Goal: Information Seeking & Learning: Learn about a topic

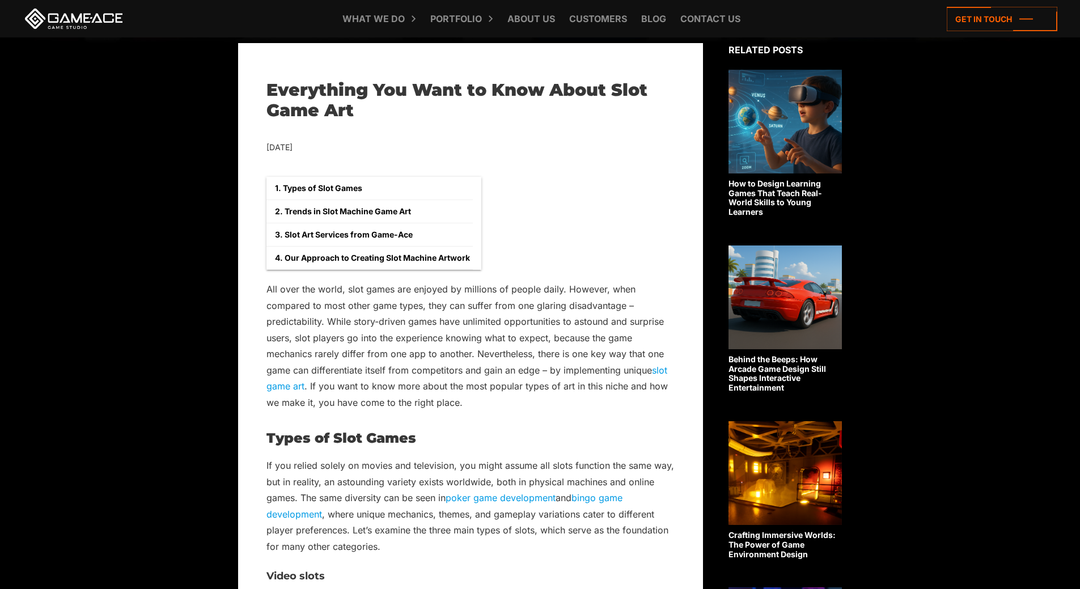
click at [286, 388] on link "slot game art" at bounding box center [467, 378] width 401 height 27
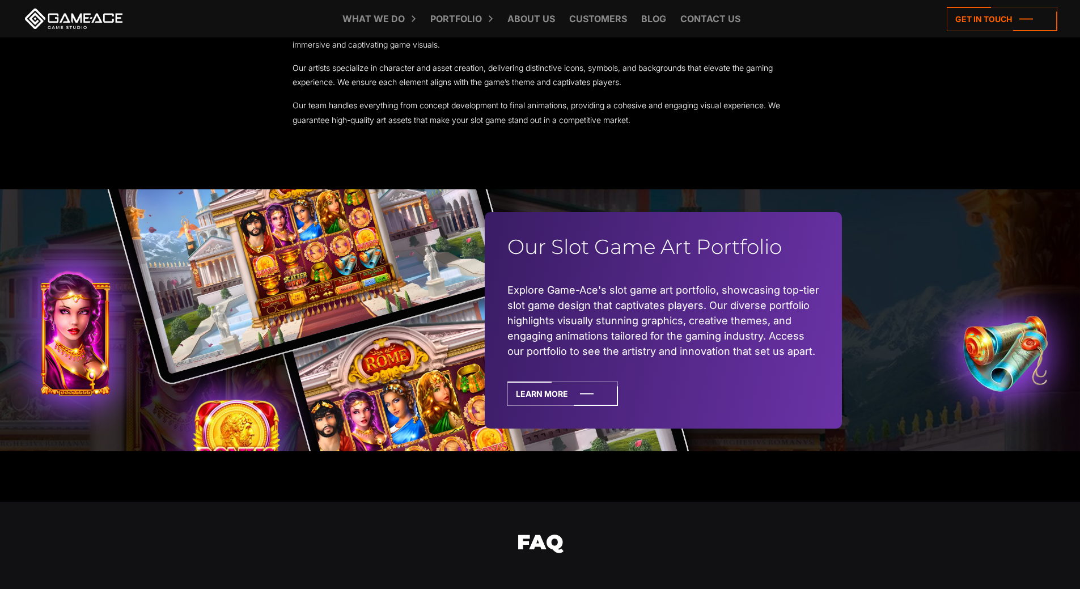
scroll to position [2892, 0]
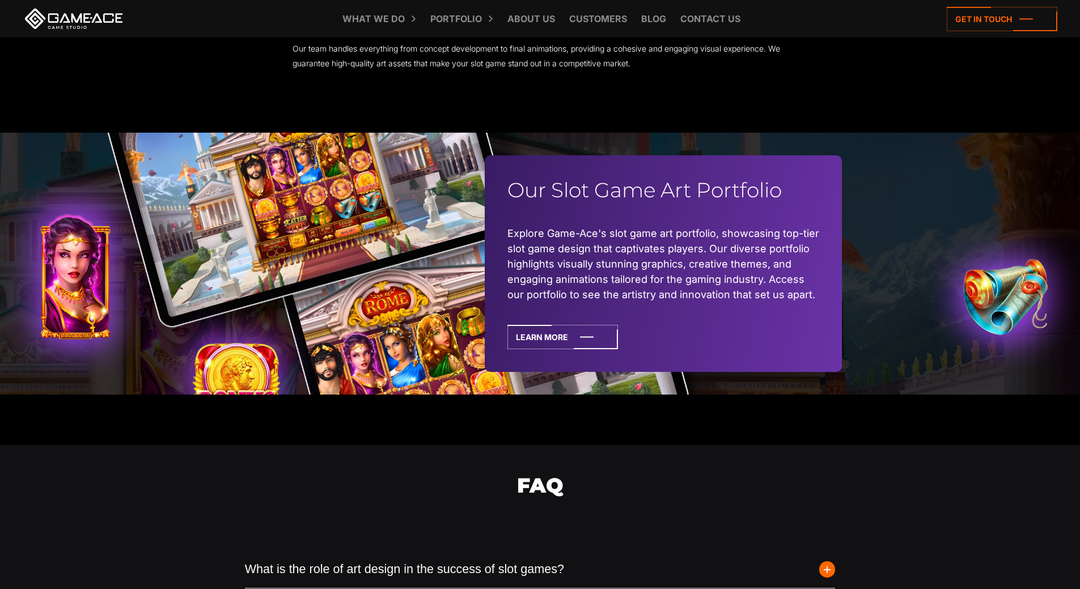
click at [95, 287] on div "Our Slot Game Art Portfolio Explore Game-Ace's slot game art portfolio, showcas…" at bounding box center [540, 263] width 1080 height 261
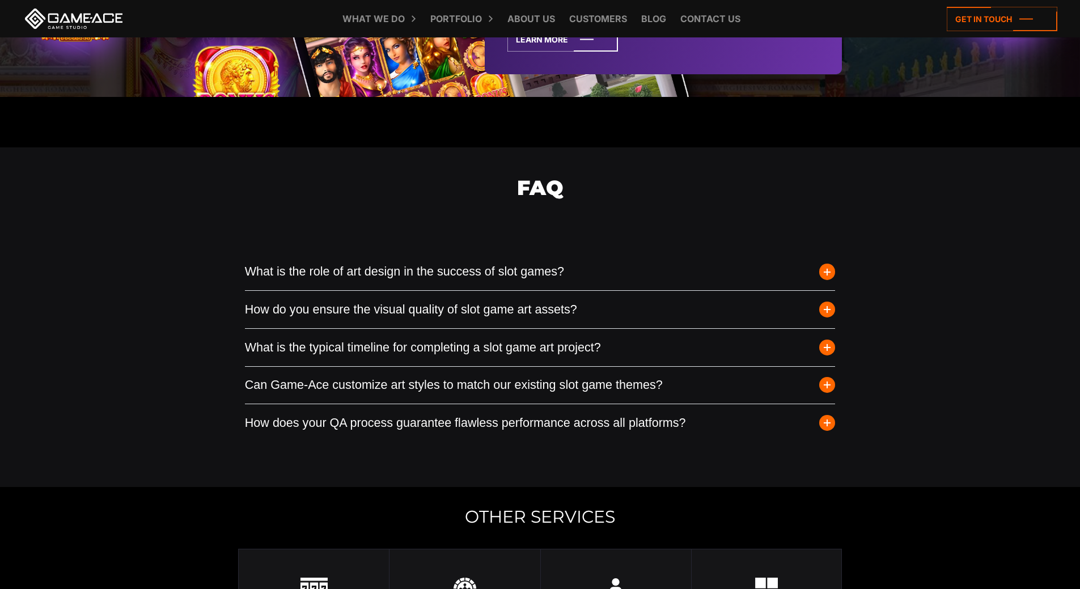
scroll to position [3176, 0]
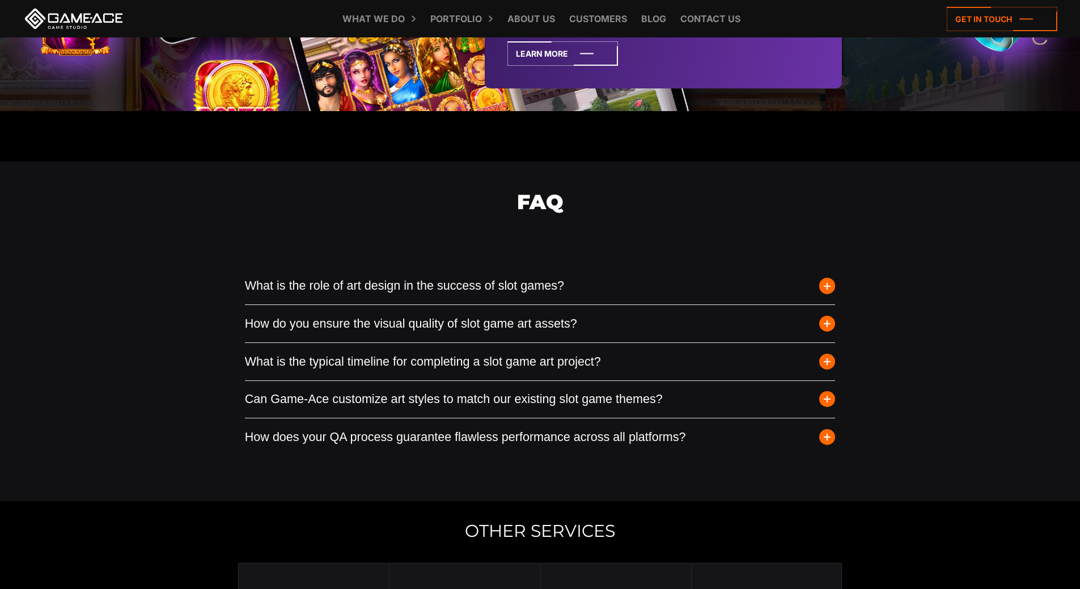
click at [826, 294] on span "button" at bounding box center [827, 286] width 16 height 16
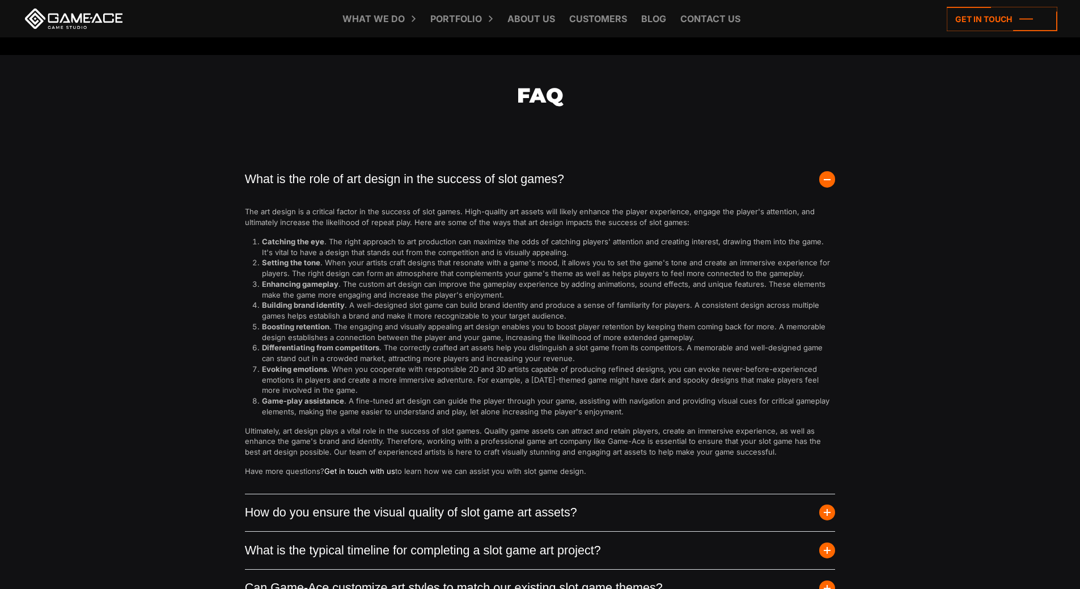
scroll to position [3346, 0]
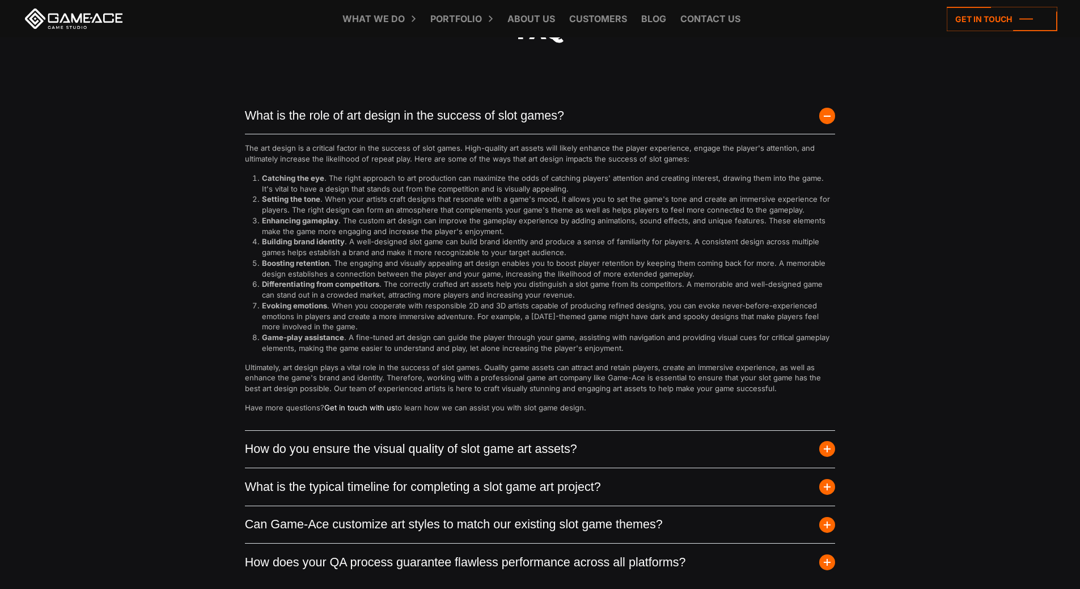
click at [821, 468] on button "How do you ensure the visual quality of slot game art assets?" at bounding box center [540, 449] width 591 height 37
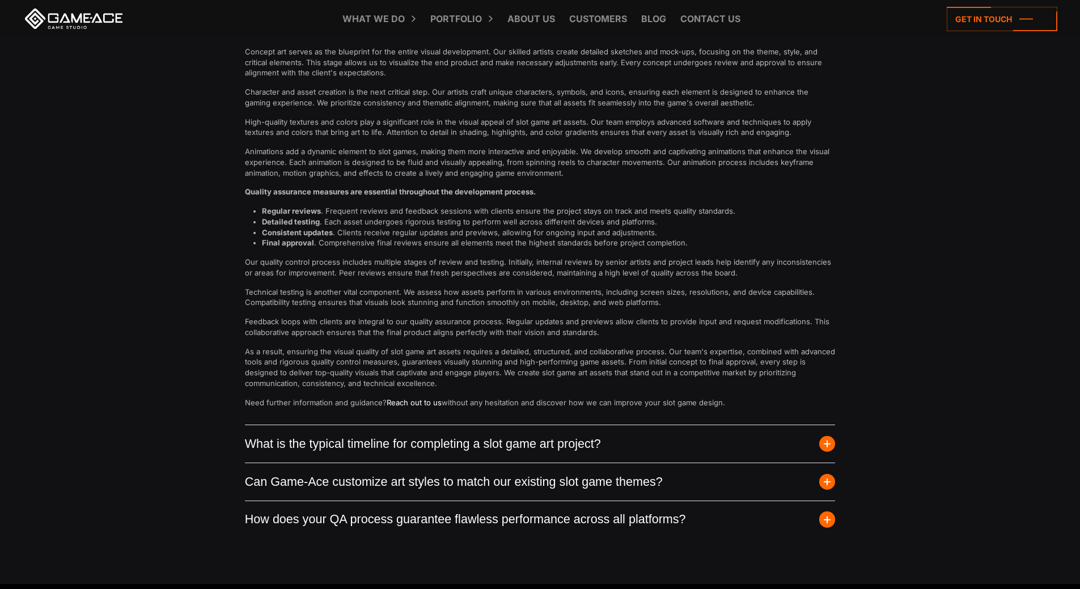
scroll to position [3686, 0]
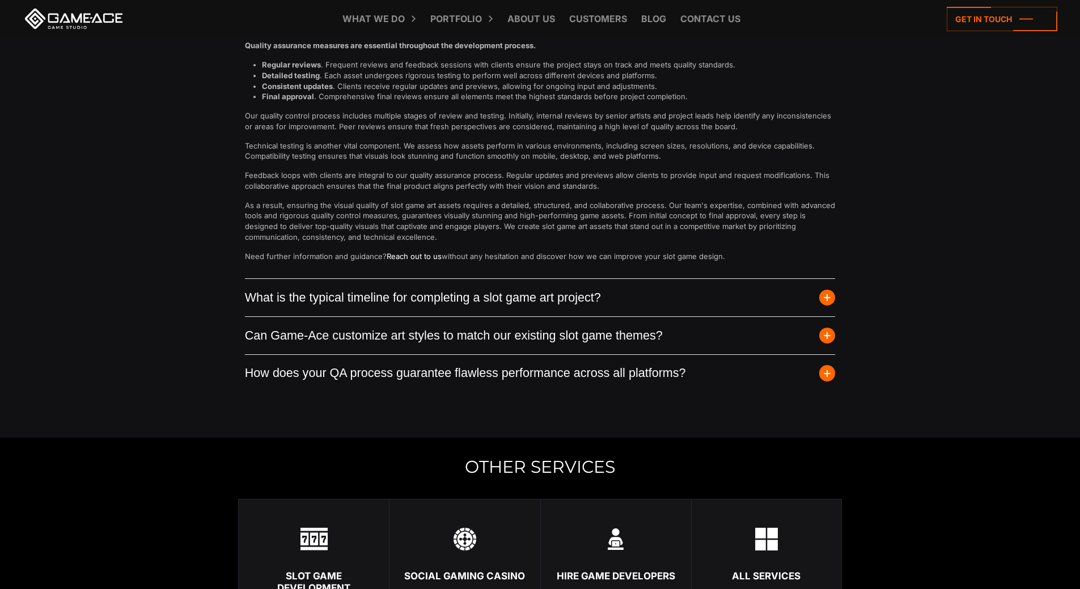
click at [828, 306] on span "button" at bounding box center [827, 298] width 16 height 16
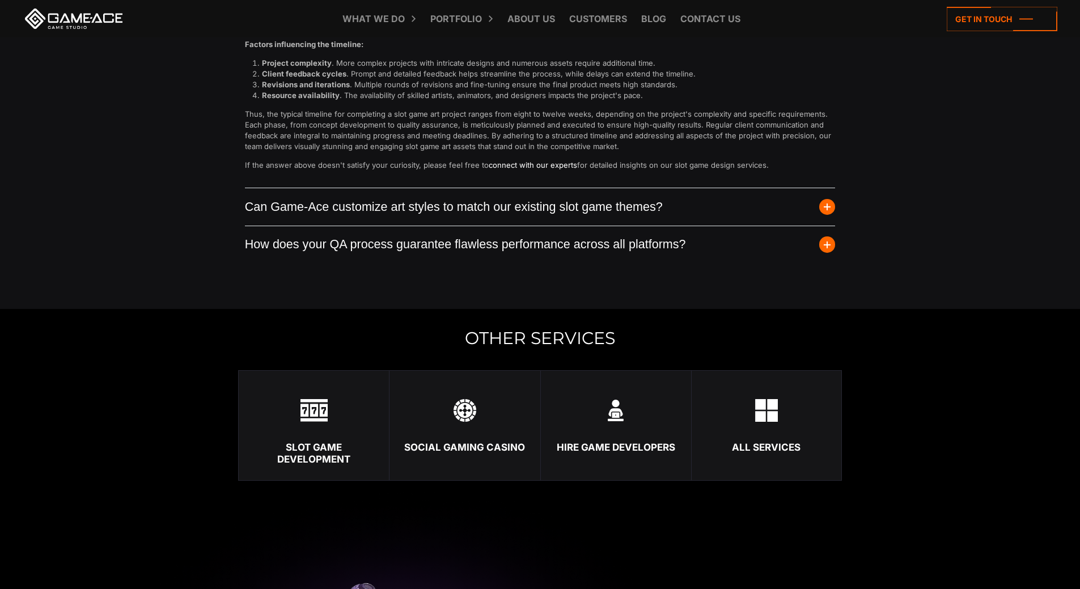
scroll to position [3800, 0]
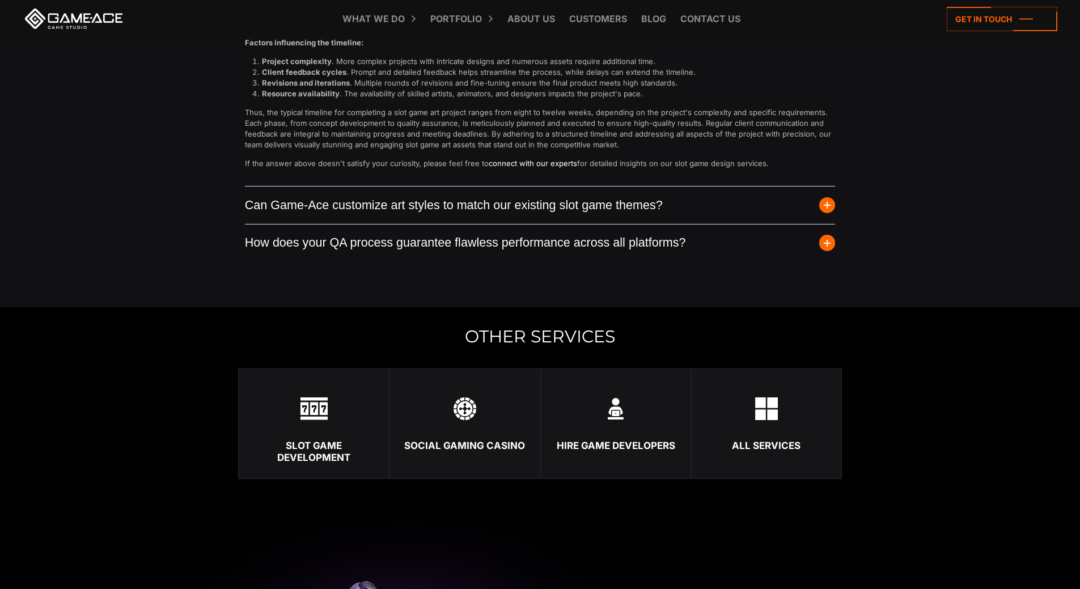
click at [828, 213] on span "button" at bounding box center [827, 205] width 16 height 16
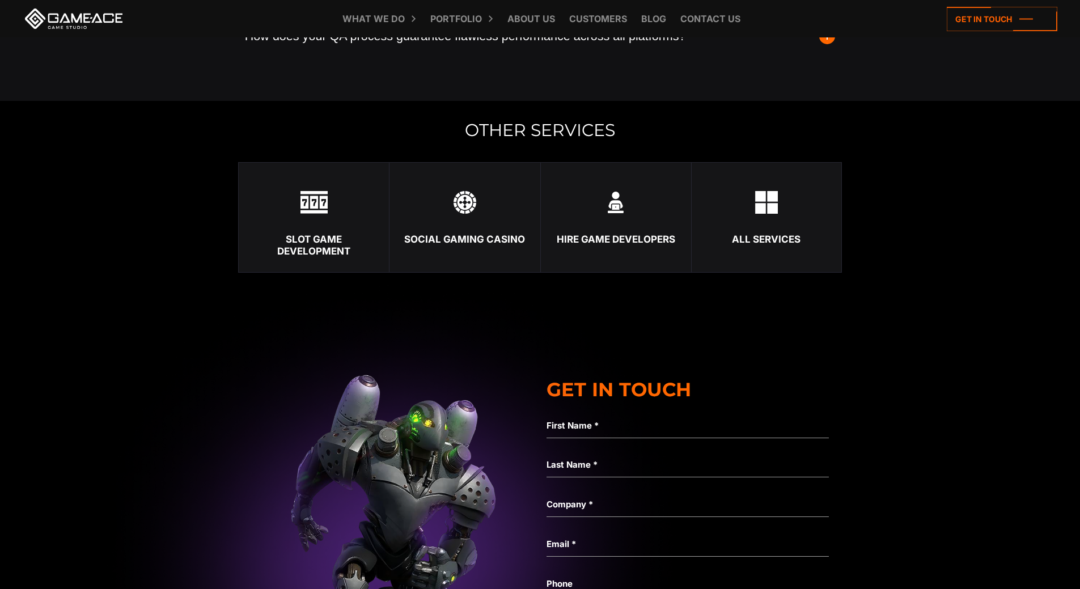
scroll to position [4027, 0]
